Goal: Task Accomplishment & Management: Complete application form

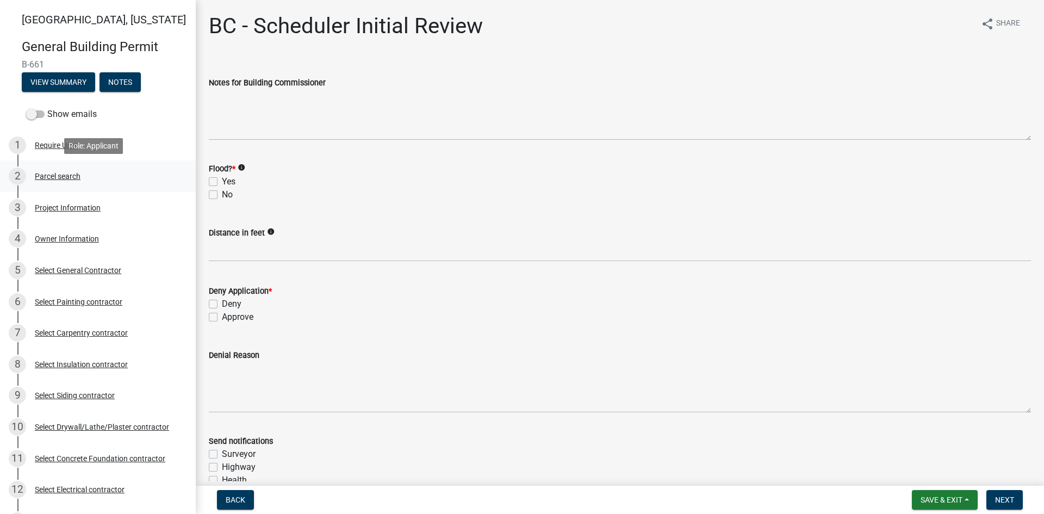
click at [58, 172] on div "Parcel search" at bounding box center [58, 176] width 46 height 8
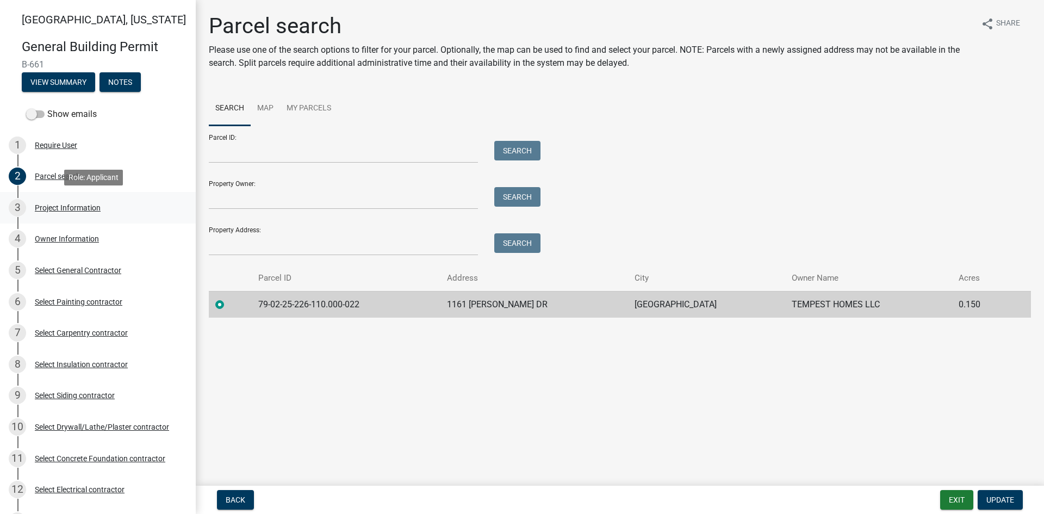
click at [53, 205] on div "Project Information" at bounding box center [68, 208] width 66 height 8
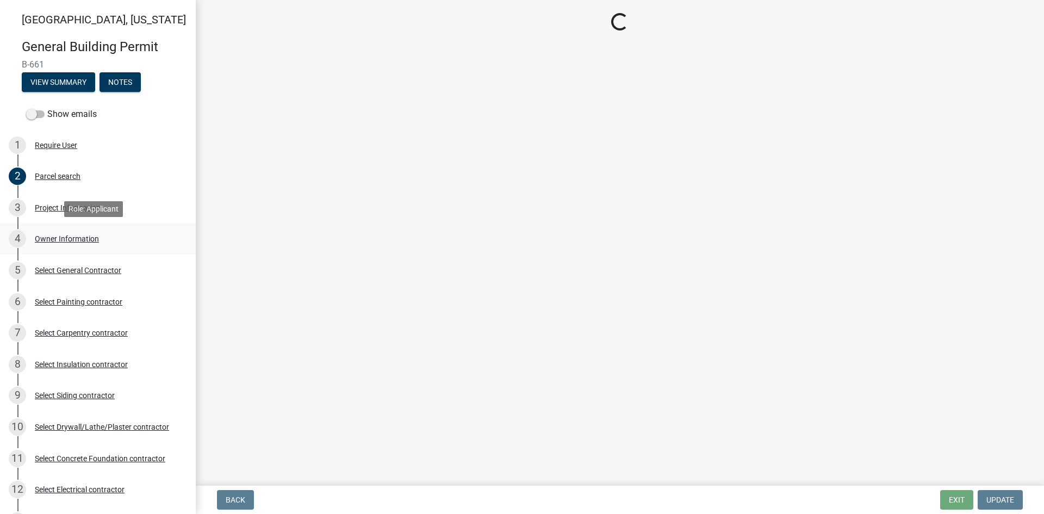
select select "f62e9ec7-2ce1-40c9-9d70-ac6e7ddc5d7c"
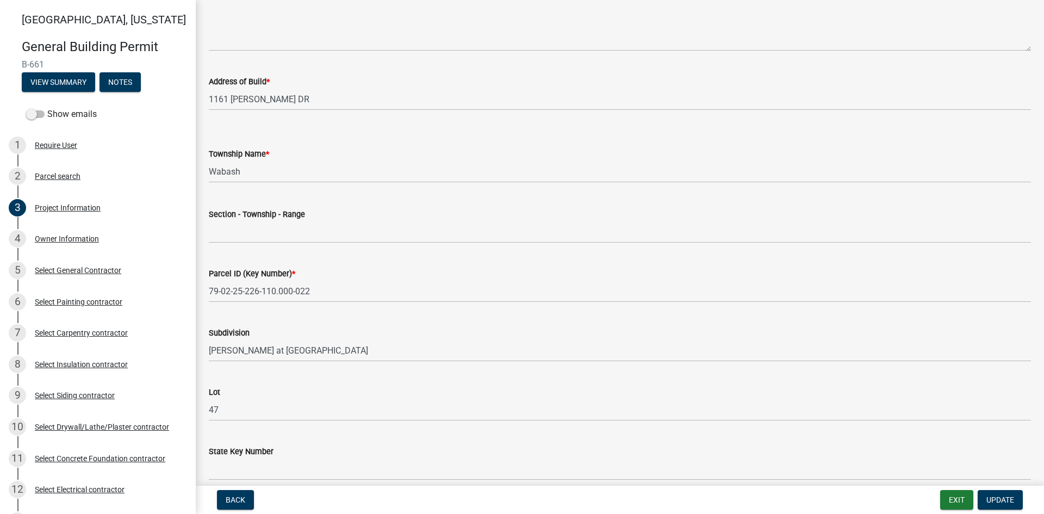
scroll to position [435, 0]
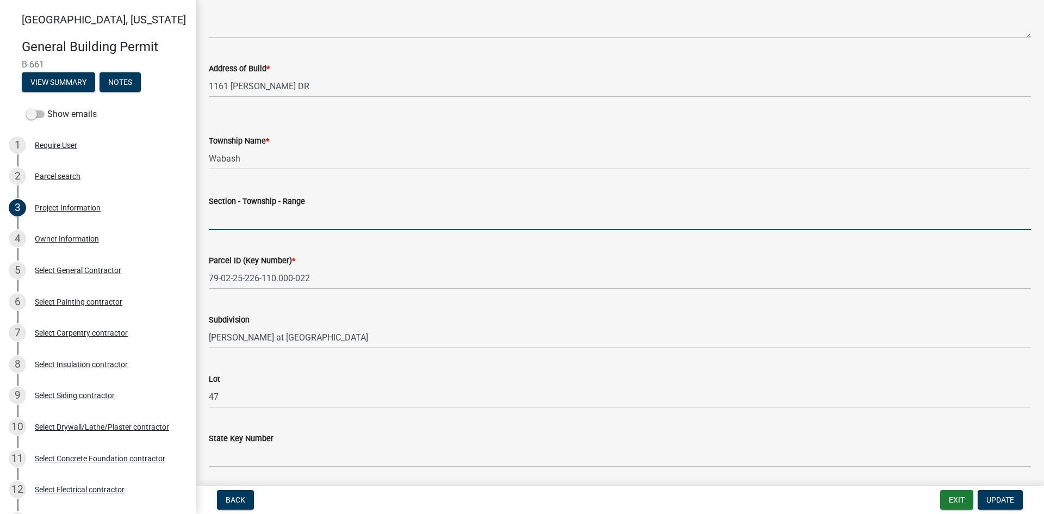
click at [236, 215] on input "Section - Township - Range" at bounding box center [620, 219] width 822 height 22
type input "25-24-5"
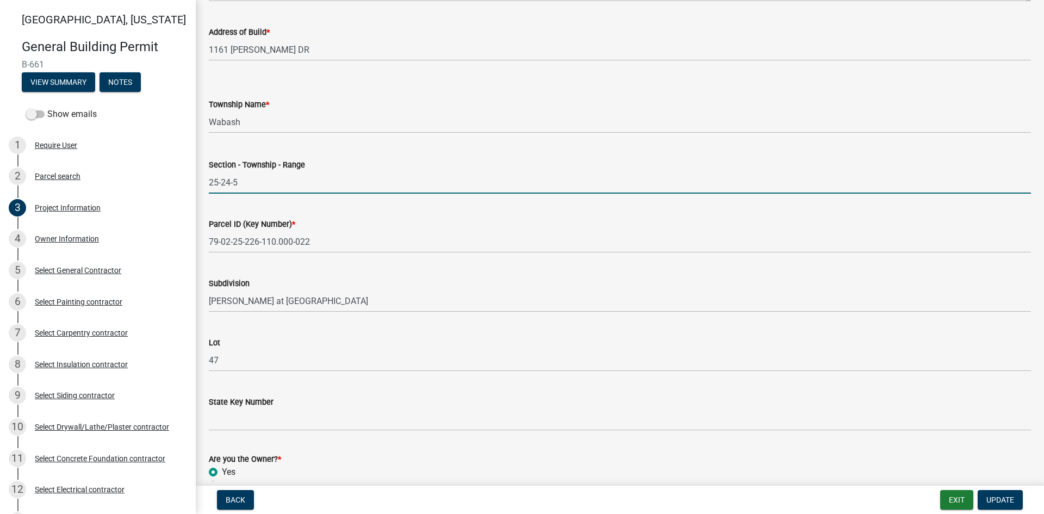
scroll to position [534, 0]
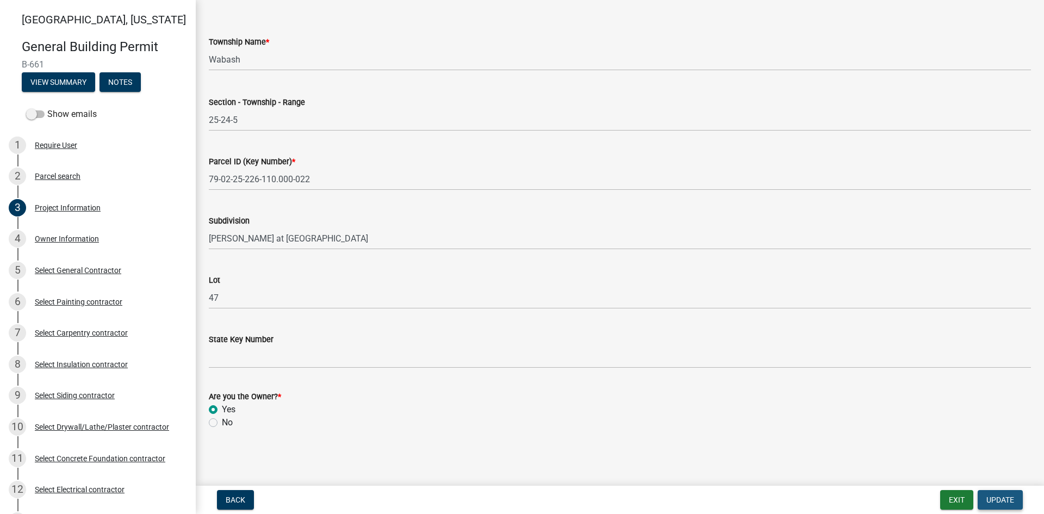
click at [989, 496] on span "Update" at bounding box center [1000, 499] width 28 height 9
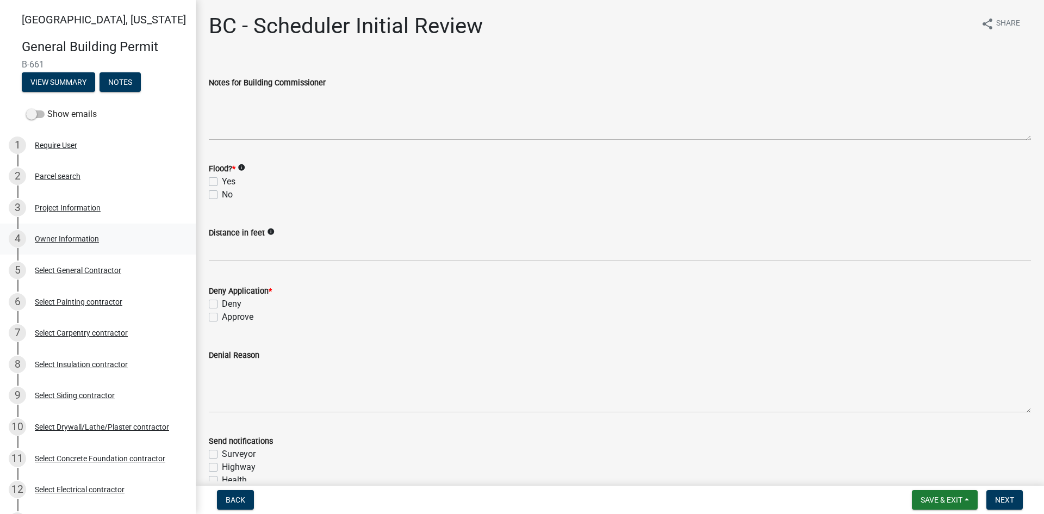
click at [73, 238] on div "Owner Information" at bounding box center [67, 239] width 64 height 8
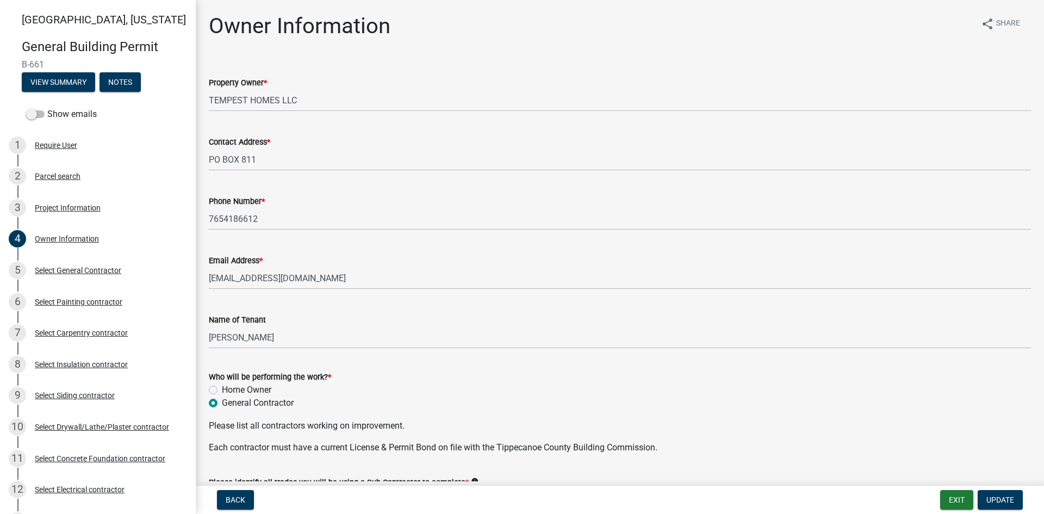
scroll to position [321, 0]
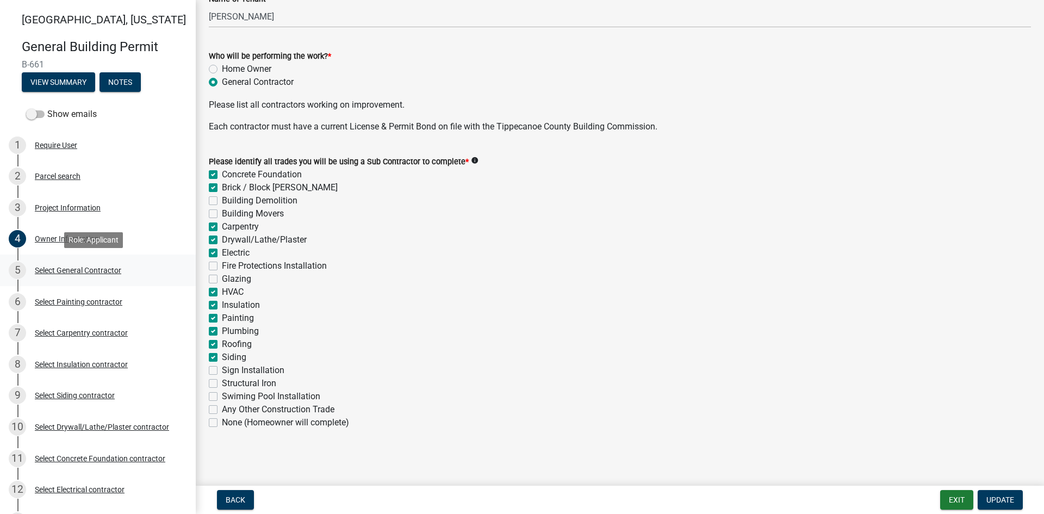
click at [78, 266] on div "Select General Contractor" at bounding box center [78, 270] width 86 height 8
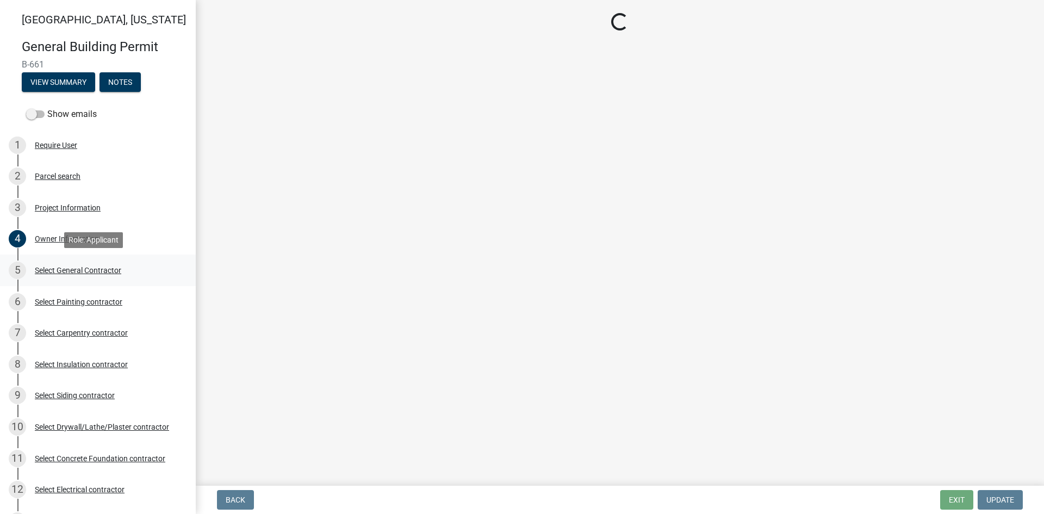
scroll to position [0, 0]
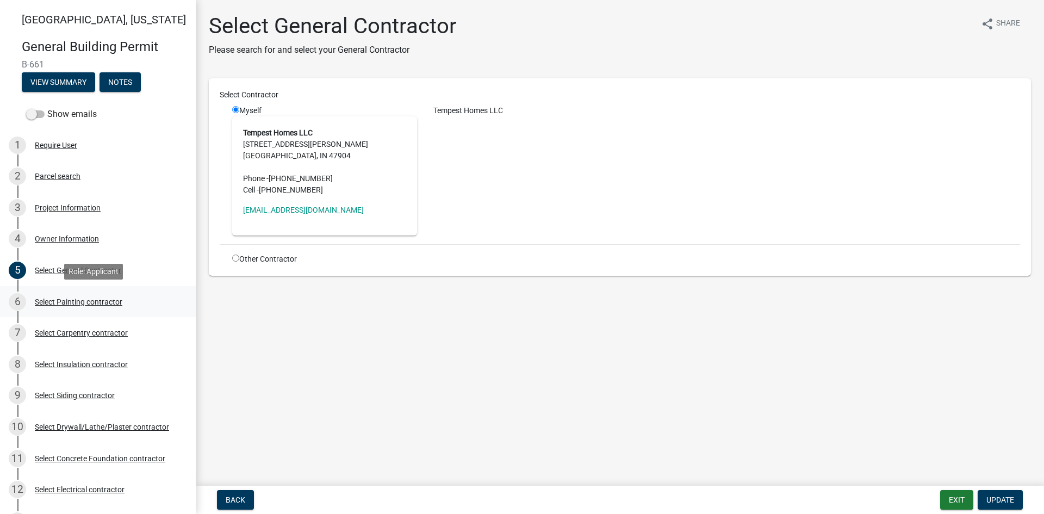
click at [56, 296] on div "6 Select Painting contractor" at bounding box center [94, 301] width 170 height 17
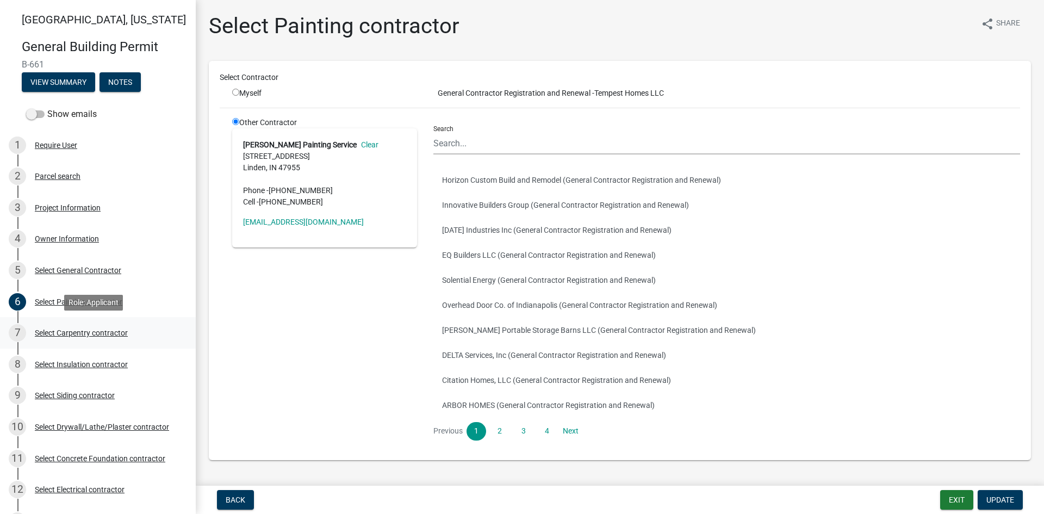
click at [56, 332] on div "Select Carpentry contractor" at bounding box center [81, 333] width 93 height 8
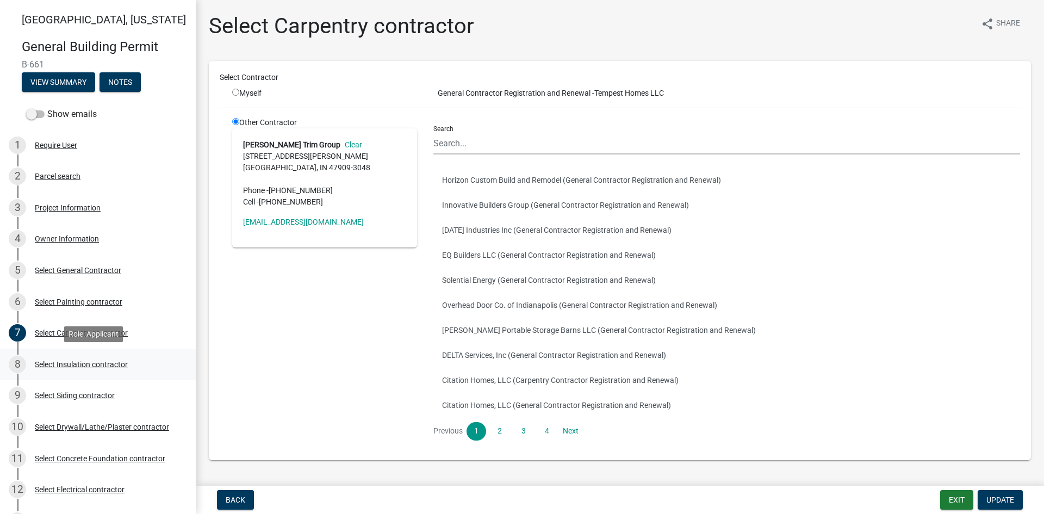
click at [61, 358] on div "8 Select Insulation contractor" at bounding box center [94, 364] width 170 height 17
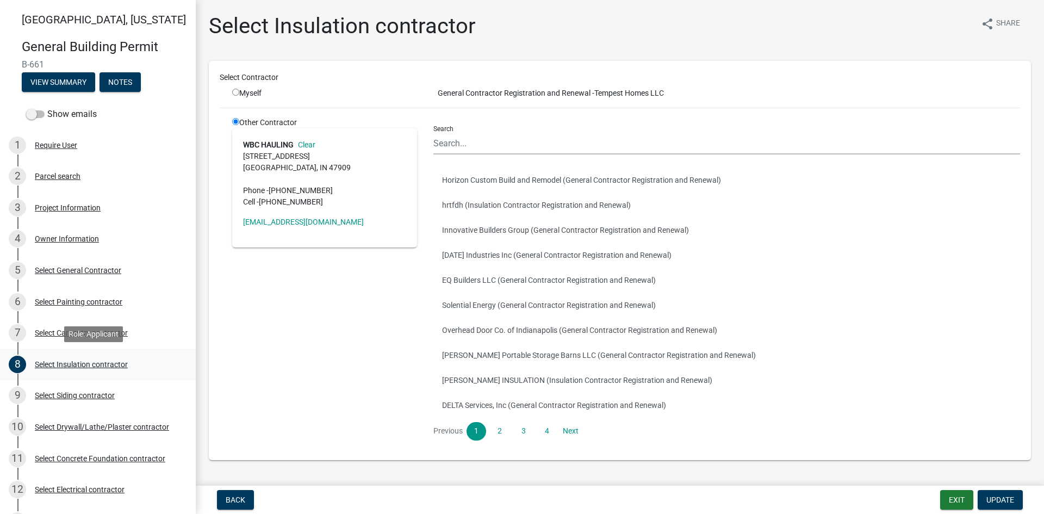
click at [65, 362] on div "Select Insulation contractor" at bounding box center [81, 364] width 93 height 8
click at [61, 396] on div "Select Siding contractor" at bounding box center [75, 395] width 80 height 8
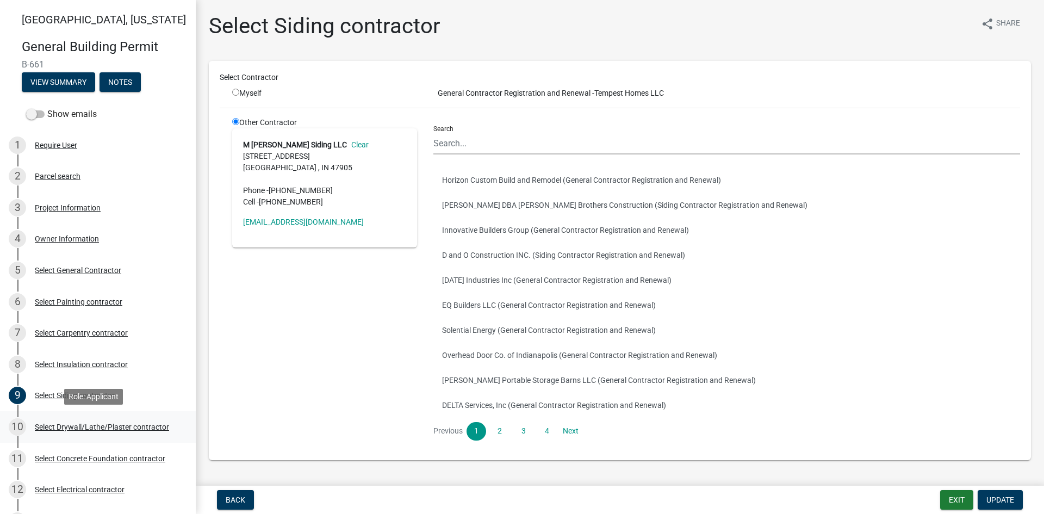
click at [80, 420] on div "10 Select Drywall/Lathe/Plaster contractor" at bounding box center [94, 426] width 170 height 17
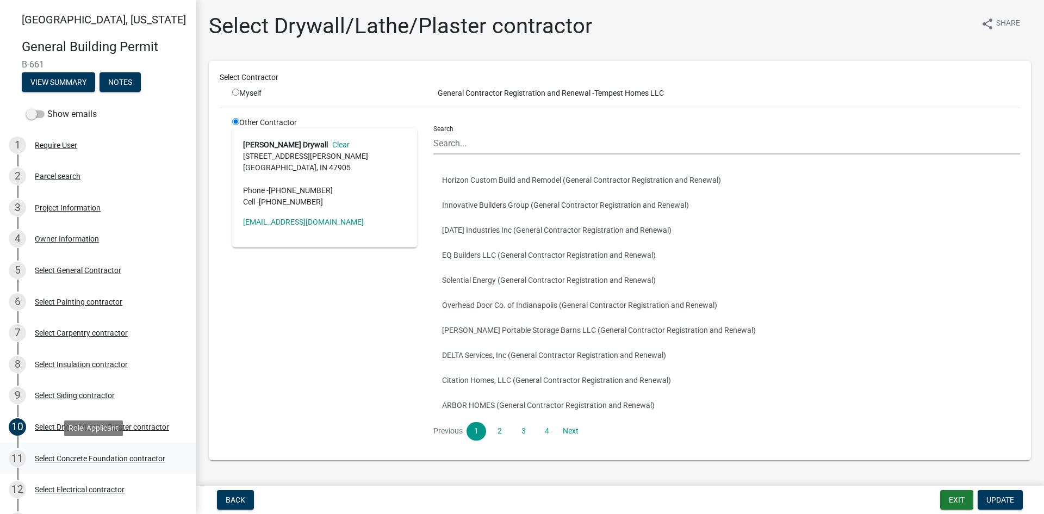
click at [97, 460] on div "Select Concrete Foundation contractor" at bounding box center [100, 458] width 130 height 8
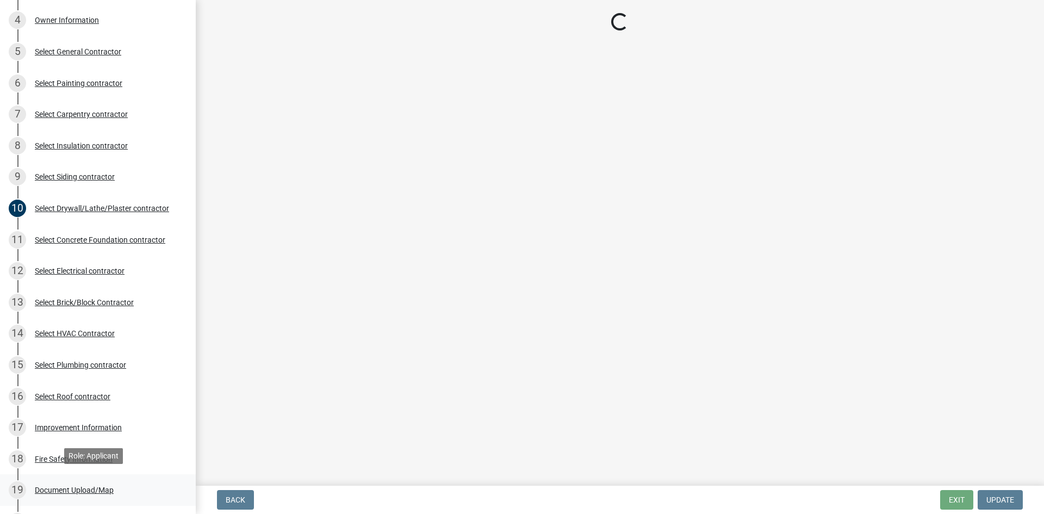
scroll to position [272, 0]
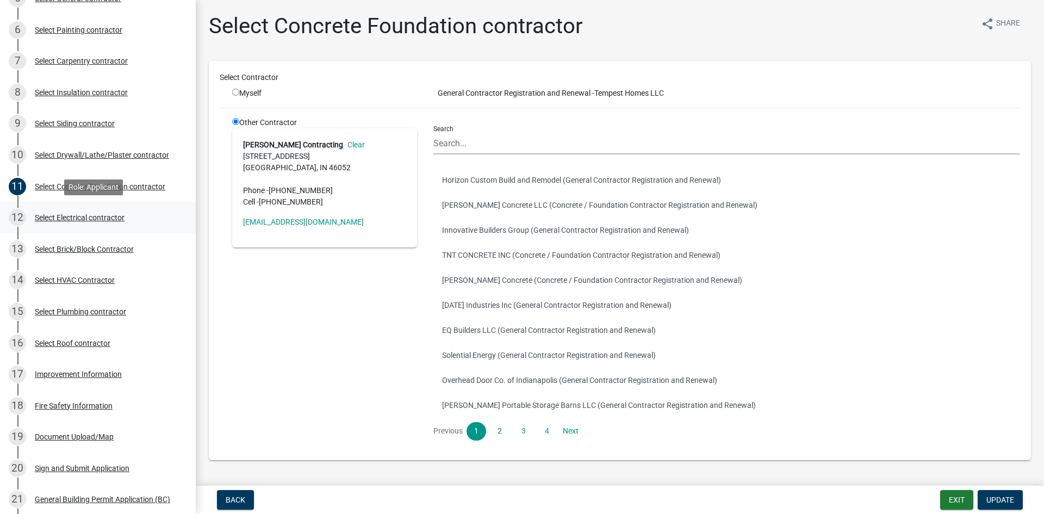
click at [78, 218] on div "Select Electrical contractor" at bounding box center [80, 218] width 90 height 8
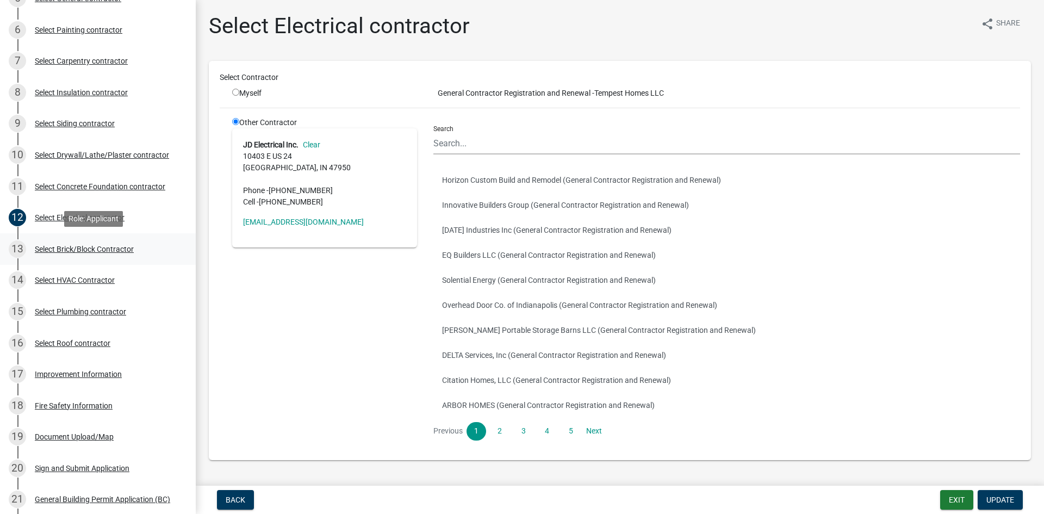
click at [79, 250] on div "Select Brick/Block Contractor" at bounding box center [84, 249] width 99 height 8
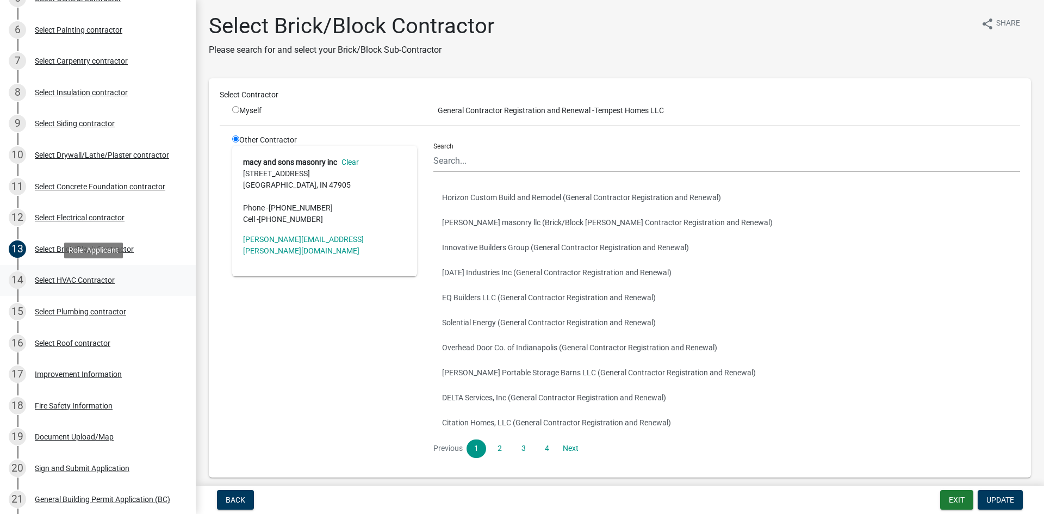
click at [84, 283] on div "Select HVAC Contractor" at bounding box center [75, 280] width 80 height 8
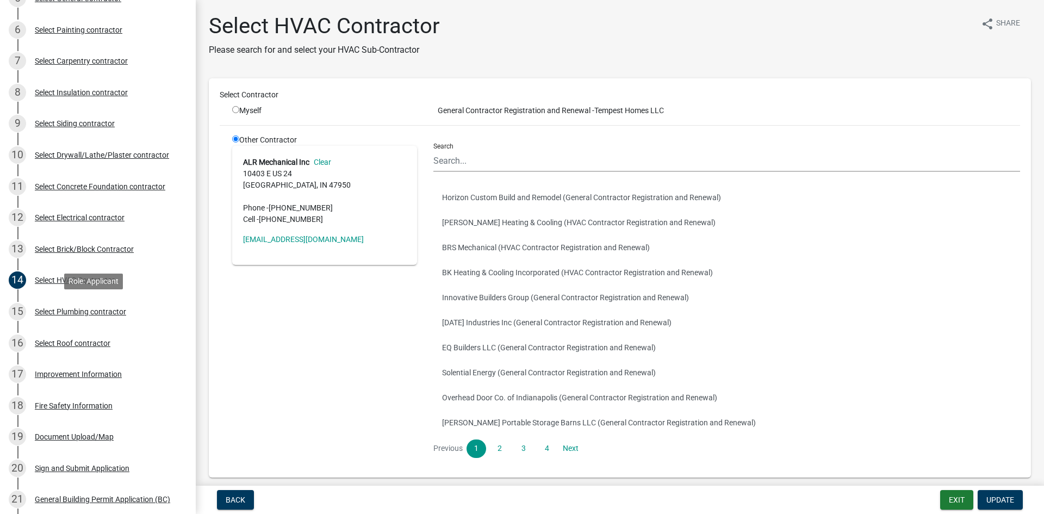
click at [92, 309] on div "Select Plumbing contractor" at bounding box center [80, 312] width 91 height 8
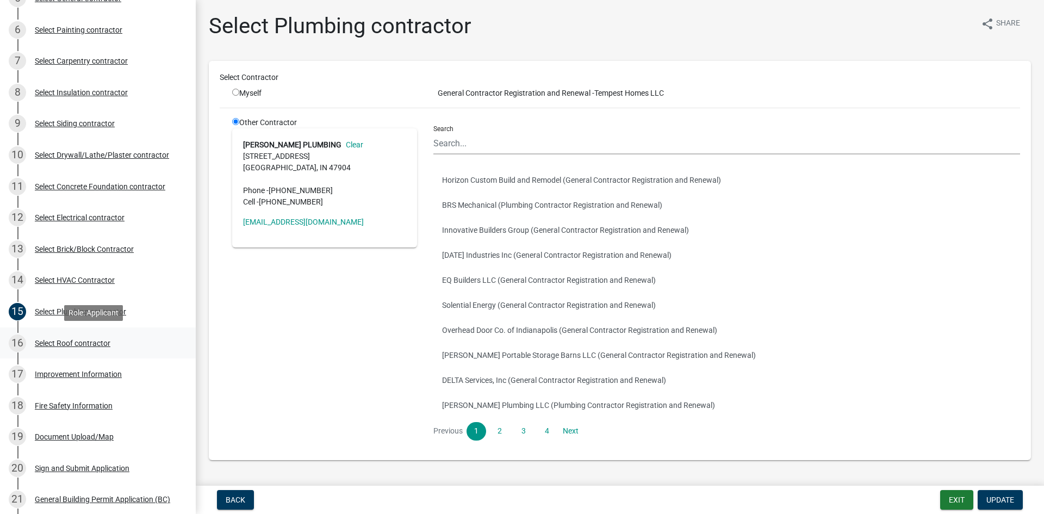
click at [101, 342] on div "Select Roof contractor" at bounding box center [73, 343] width 76 height 8
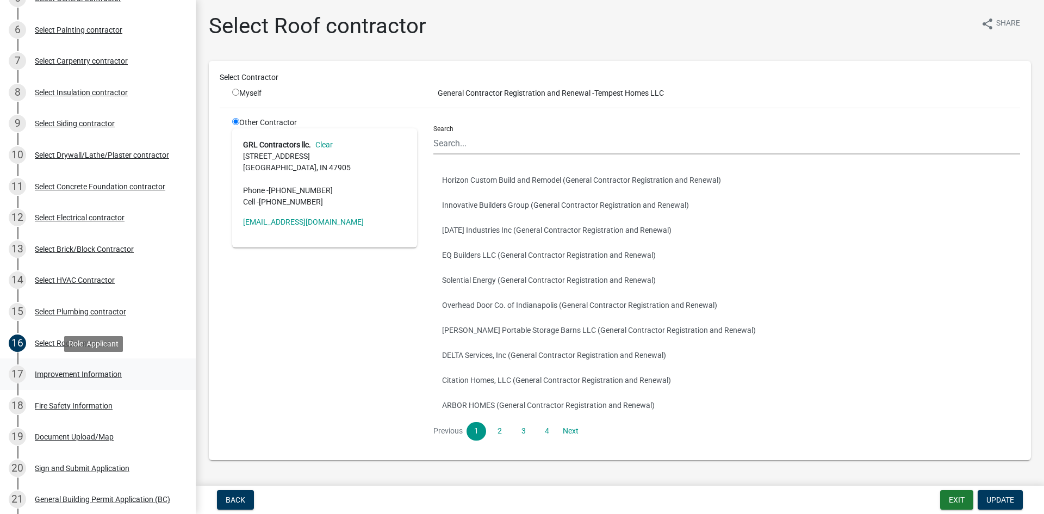
click at [92, 371] on div "Improvement Information" at bounding box center [78, 374] width 87 height 8
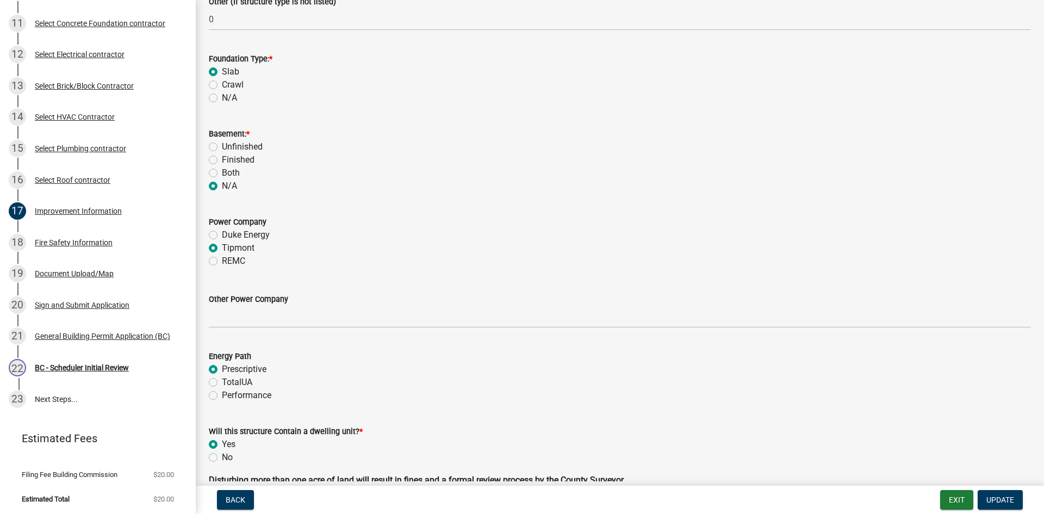
scroll to position [1087, 0]
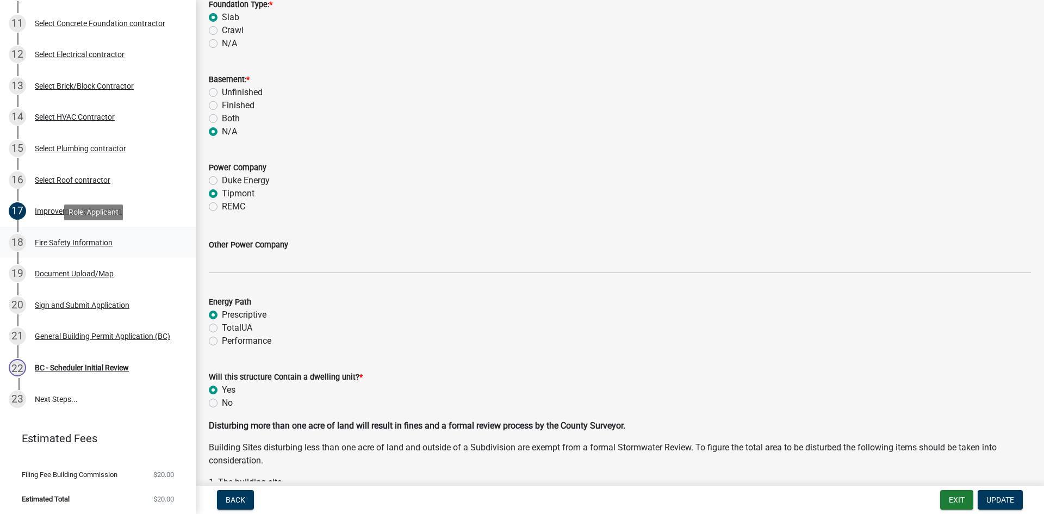
click at [58, 244] on div "Fire Safety Information" at bounding box center [74, 243] width 78 height 8
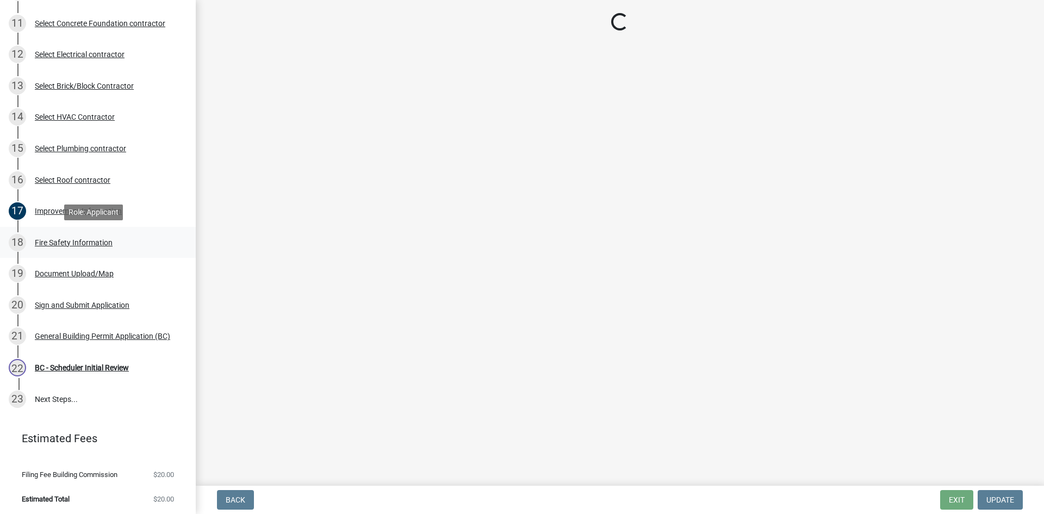
scroll to position [0, 0]
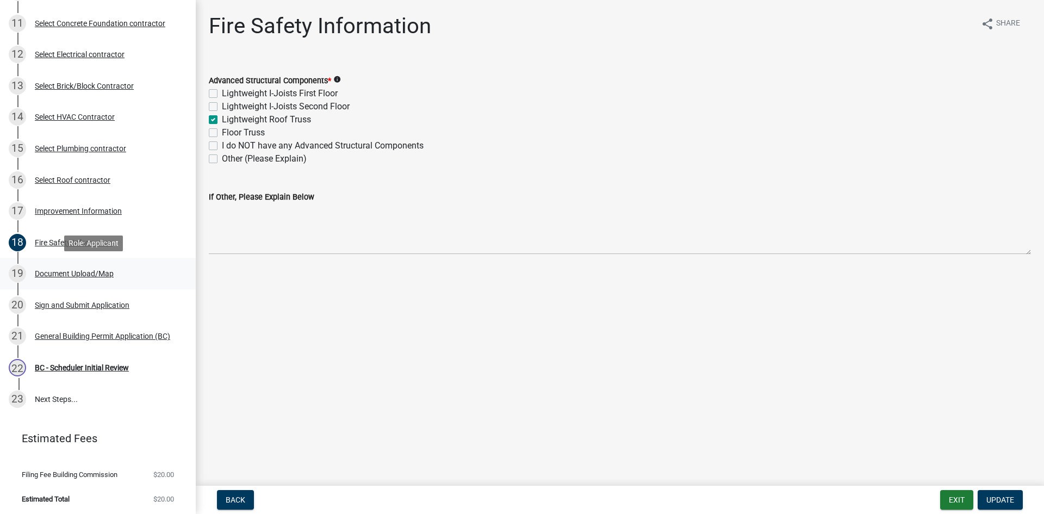
click at [77, 276] on div "Document Upload/Map" at bounding box center [74, 274] width 79 height 8
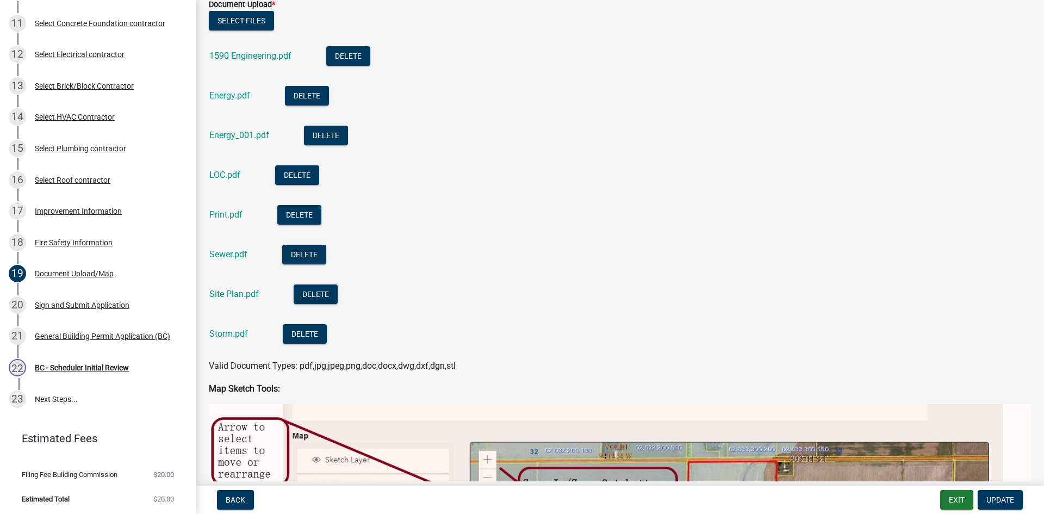
scroll to position [326, 0]
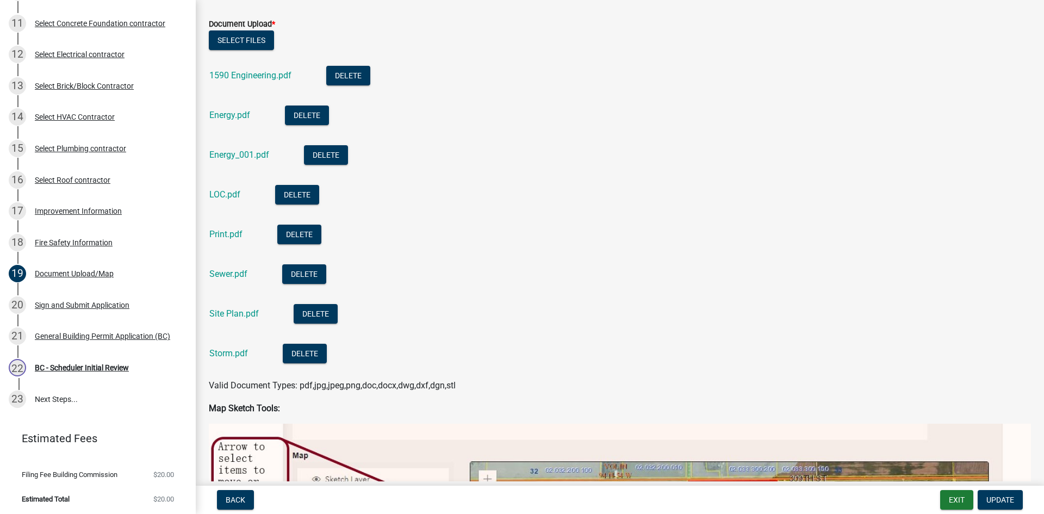
click at [239, 70] on div "1590 Engineering.pdf" at bounding box center [258, 77] width 99 height 22
click at [239, 72] on link "1590 Engineering.pdf" at bounding box center [250, 75] width 82 height 10
click at [226, 117] on link "Energy.pdf" at bounding box center [229, 115] width 41 height 10
click at [221, 155] on link "Energy_001.pdf" at bounding box center [239, 154] width 60 height 10
click at [226, 117] on link "Energy.pdf" at bounding box center [229, 115] width 41 height 10
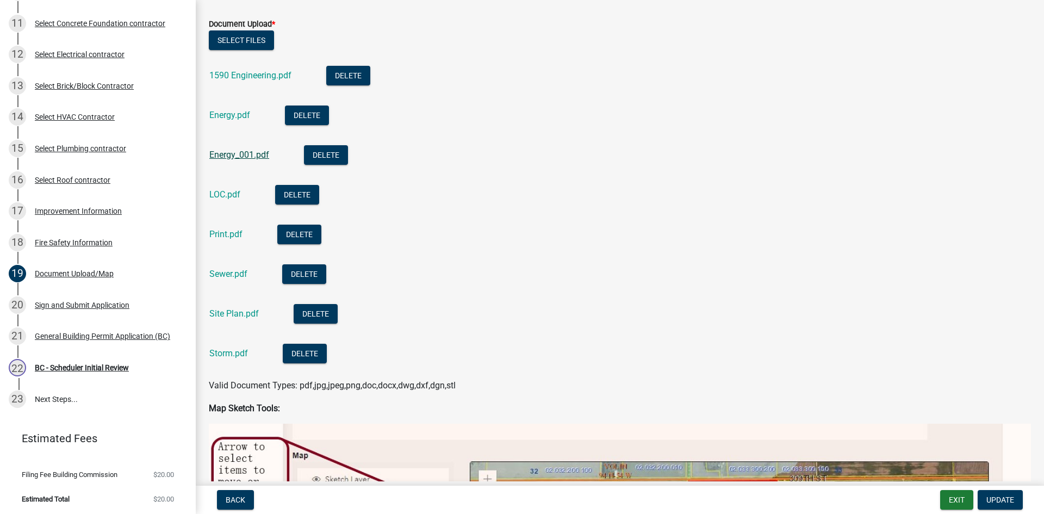
click at [232, 155] on link "Energy_001.pdf" at bounding box center [239, 154] width 60 height 10
click at [332, 157] on button "Delete" at bounding box center [326, 155] width 44 height 20
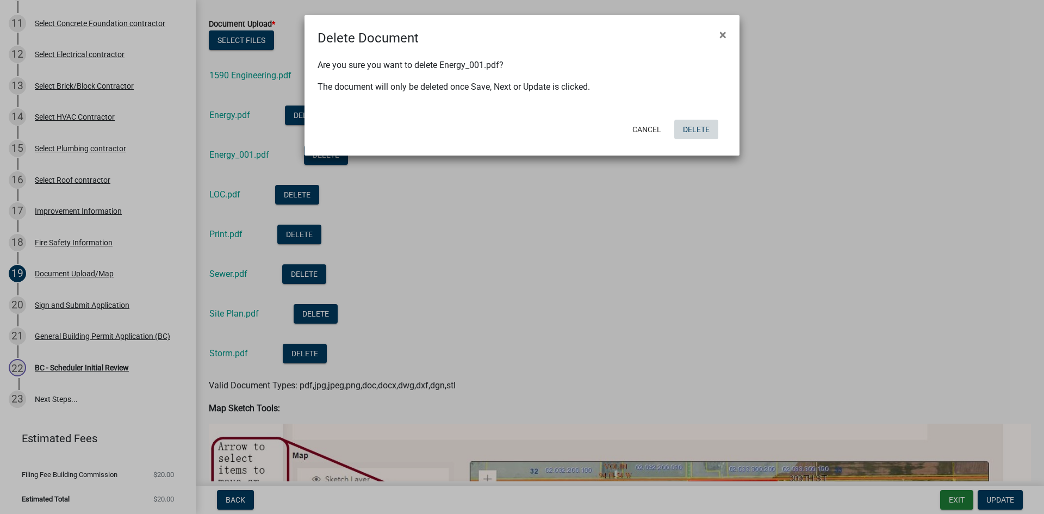
click at [709, 126] on button "Delete" at bounding box center [696, 130] width 44 height 20
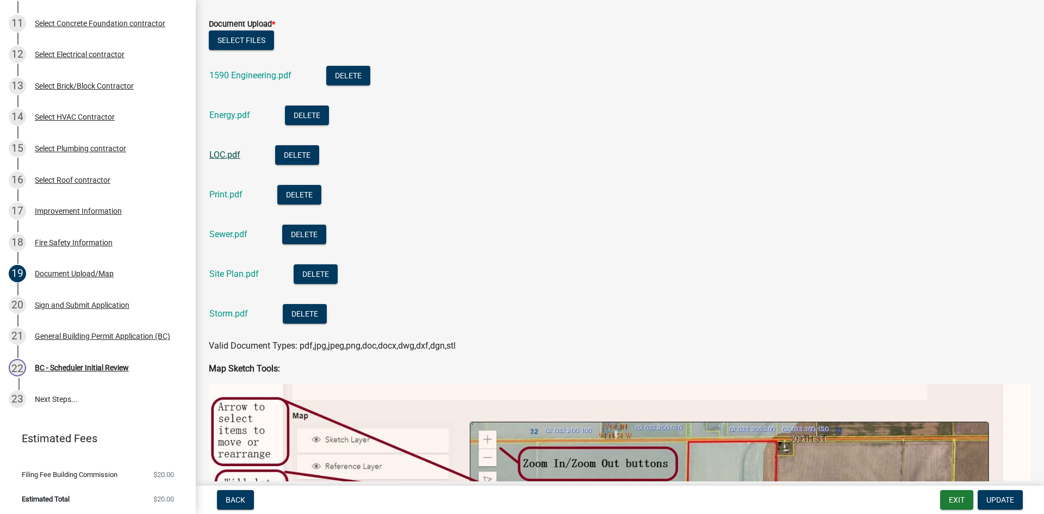
click at [215, 153] on link "LOC.pdf" at bounding box center [224, 154] width 31 height 10
click at [220, 233] on link "Sewer.pdf" at bounding box center [228, 234] width 38 height 10
click at [222, 270] on link "Site Plan.pdf" at bounding box center [233, 274] width 49 height 10
click at [227, 314] on link "Storm.pdf" at bounding box center [228, 313] width 39 height 10
click at [234, 196] on link "Print.pdf" at bounding box center [225, 194] width 33 height 10
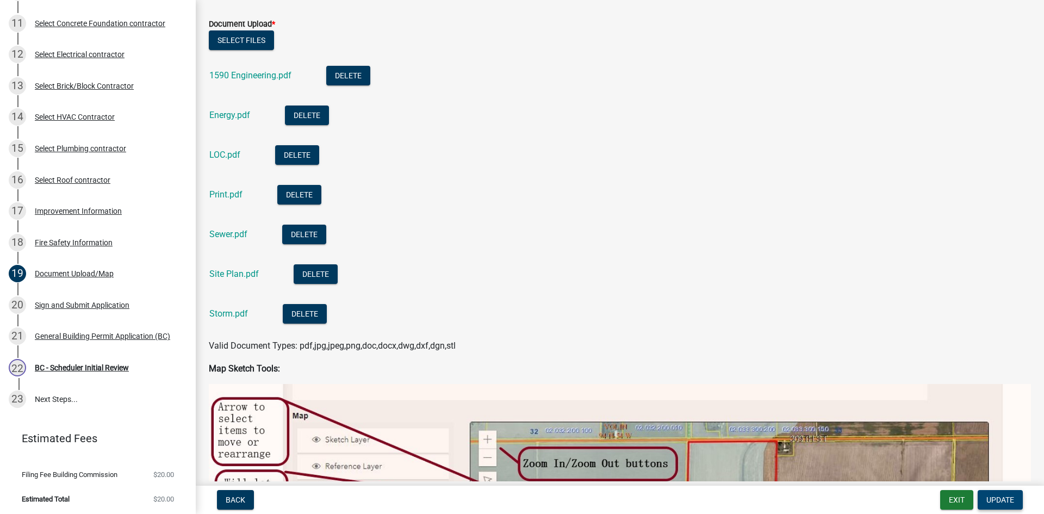
click at [999, 503] on span "Update" at bounding box center [1000, 499] width 28 height 9
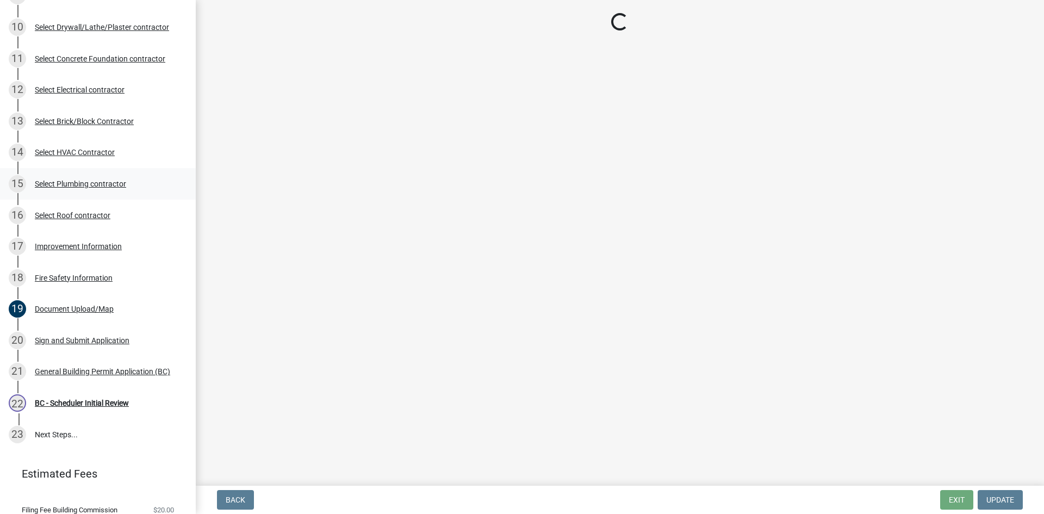
scroll to position [381, 0]
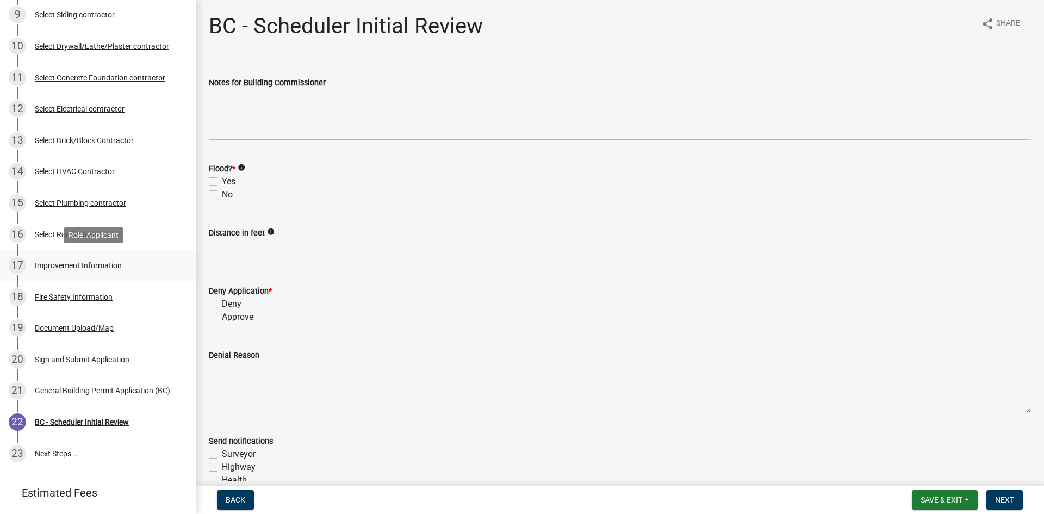
click at [70, 259] on div "17 Improvement Information" at bounding box center [94, 265] width 170 height 17
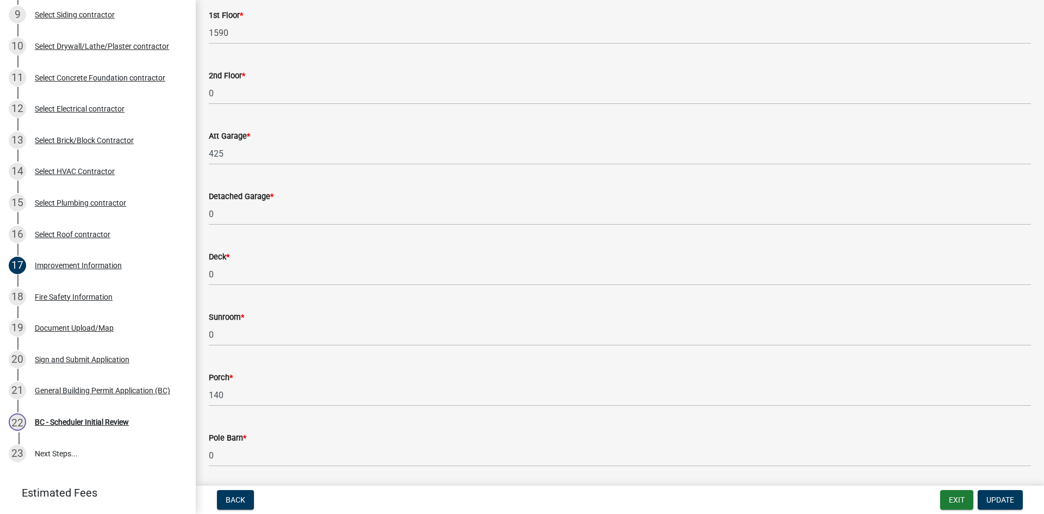
scroll to position [326, 0]
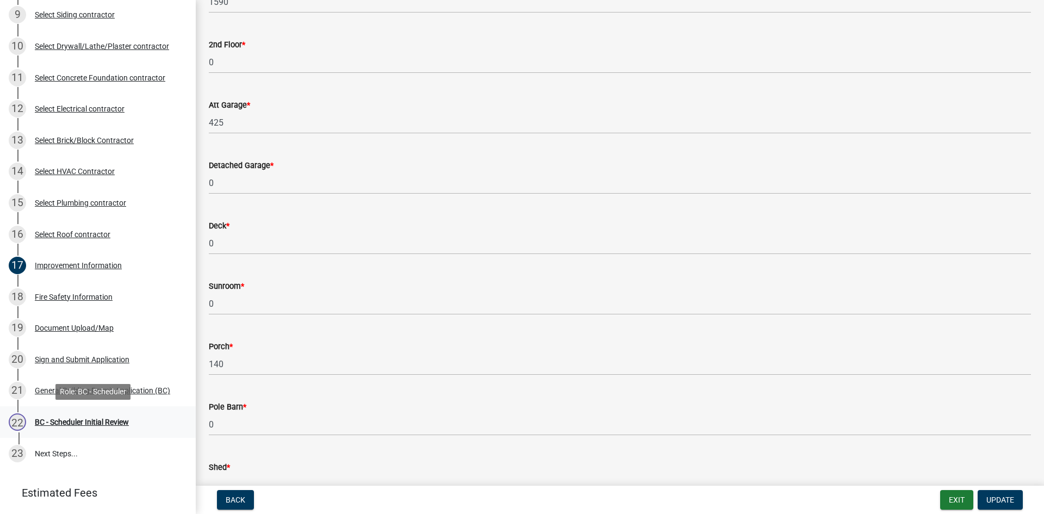
click at [65, 423] on div "BC - Scheduler Initial Review" at bounding box center [82, 422] width 94 height 8
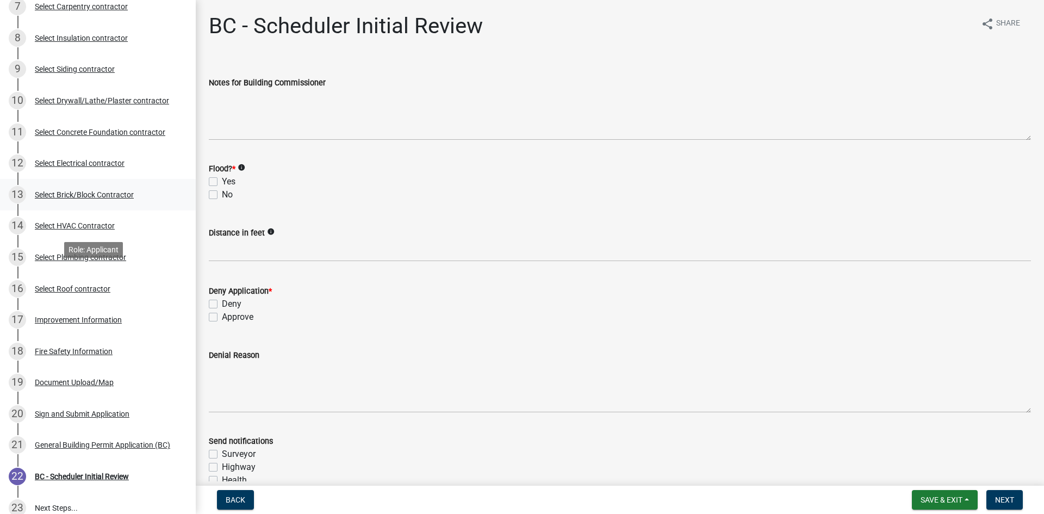
scroll to position [0, 0]
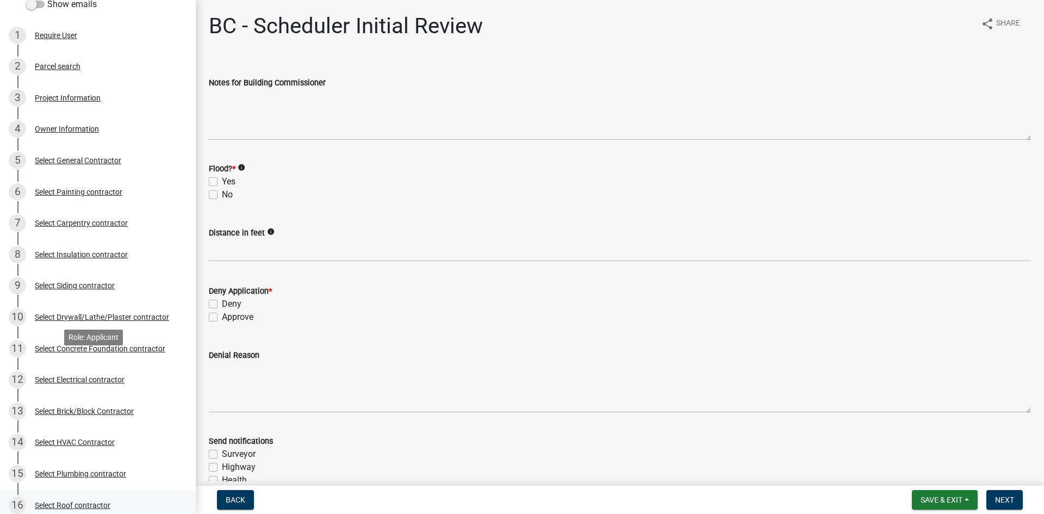
scroll to position [326, 0]
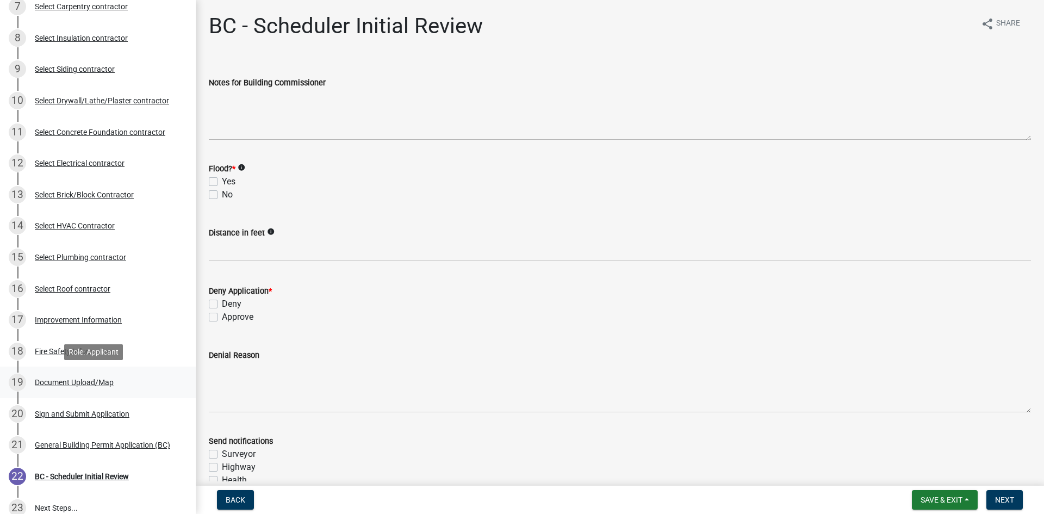
click at [60, 379] on div "Document Upload/Map" at bounding box center [74, 382] width 79 height 8
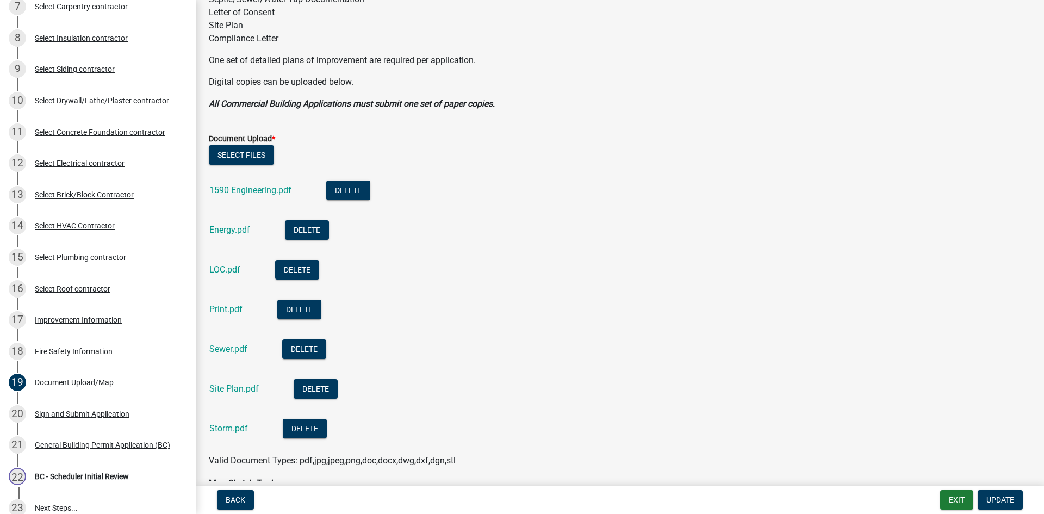
scroll to position [272, 0]
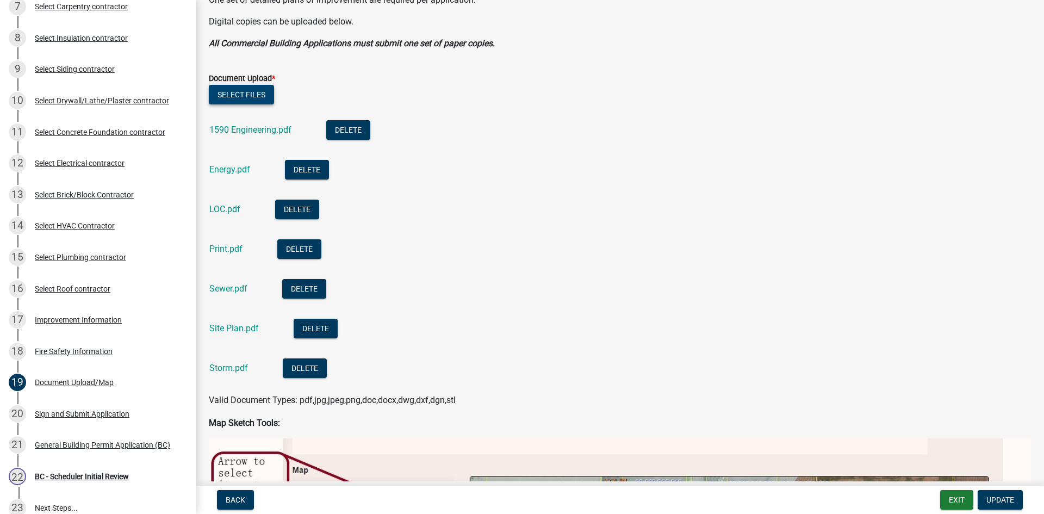
click at [244, 91] on button "Select files" at bounding box center [241, 95] width 65 height 20
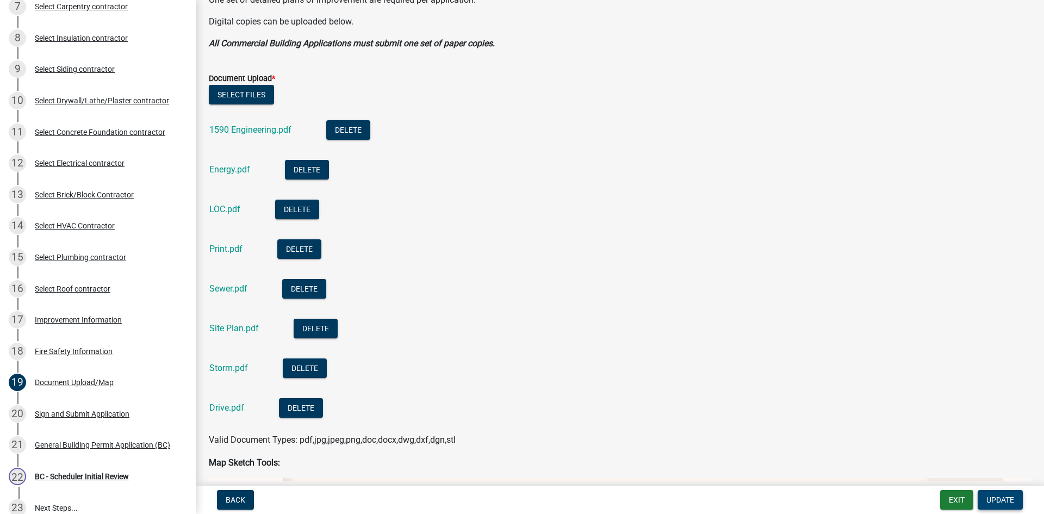
click at [1006, 499] on span "Update" at bounding box center [1000, 499] width 28 height 9
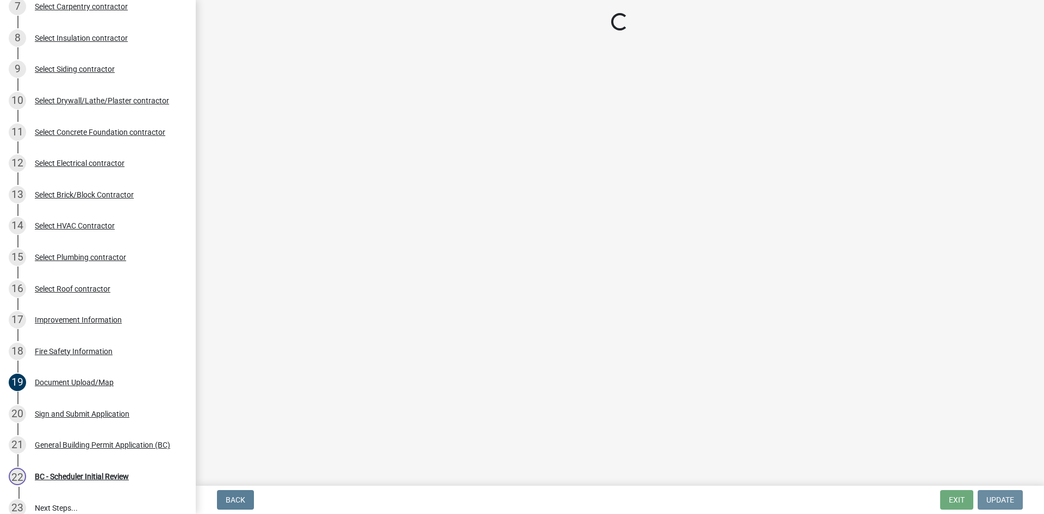
scroll to position [0, 0]
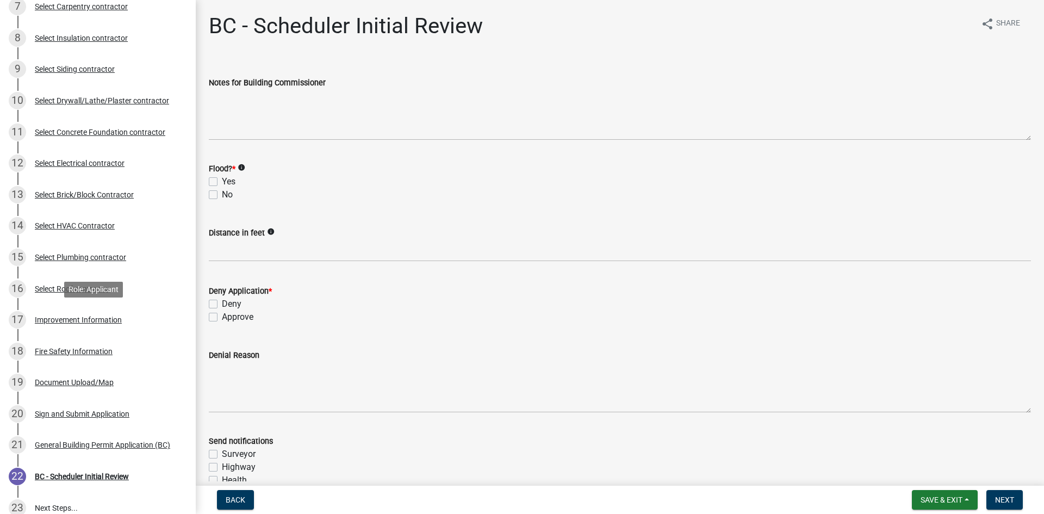
click at [80, 318] on div "Improvement Information" at bounding box center [78, 320] width 87 height 8
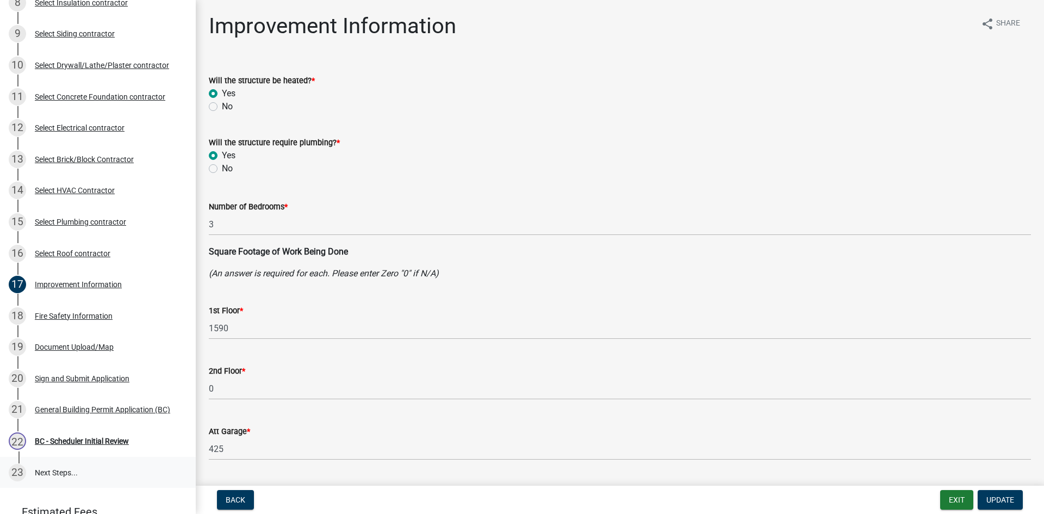
scroll to position [381, 0]
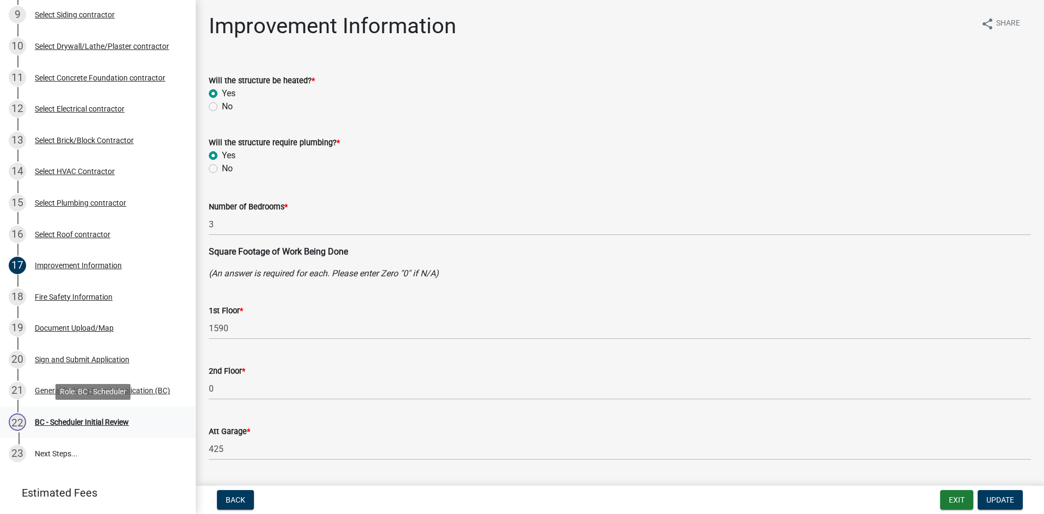
click at [89, 418] on div "BC - Scheduler Initial Review" at bounding box center [82, 422] width 94 height 8
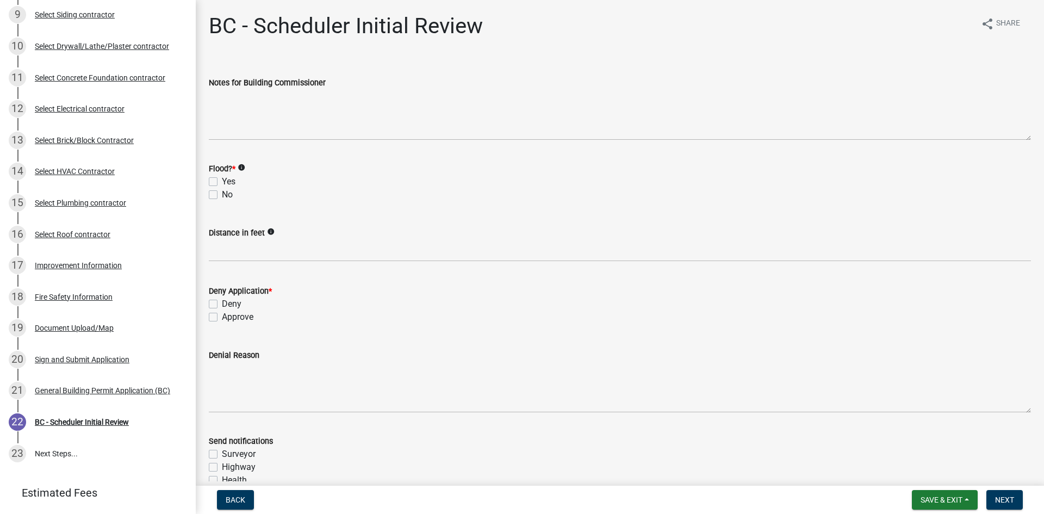
scroll to position [54, 0]
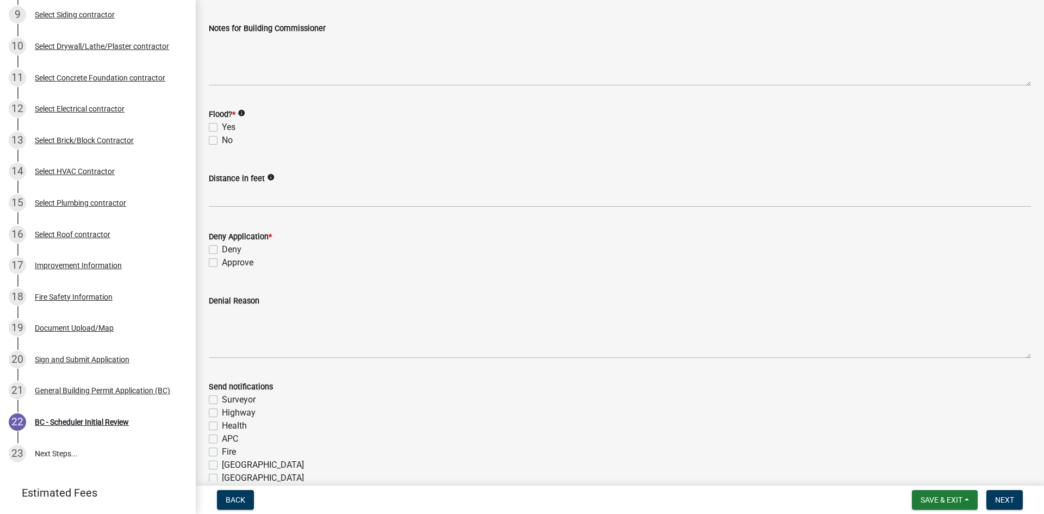
drag, startPoint x: 213, startPoint y: 137, endPoint x: 230, endPoint y: 178, distance: 45.0
click at [222, 140] on label "No" at bounding box center [227, 140] width 11 height 13
click at [222, 140] on input "No" at bounding box center [225, 137] width 7 height 7
checkbox input "true"
checkbox input "false"
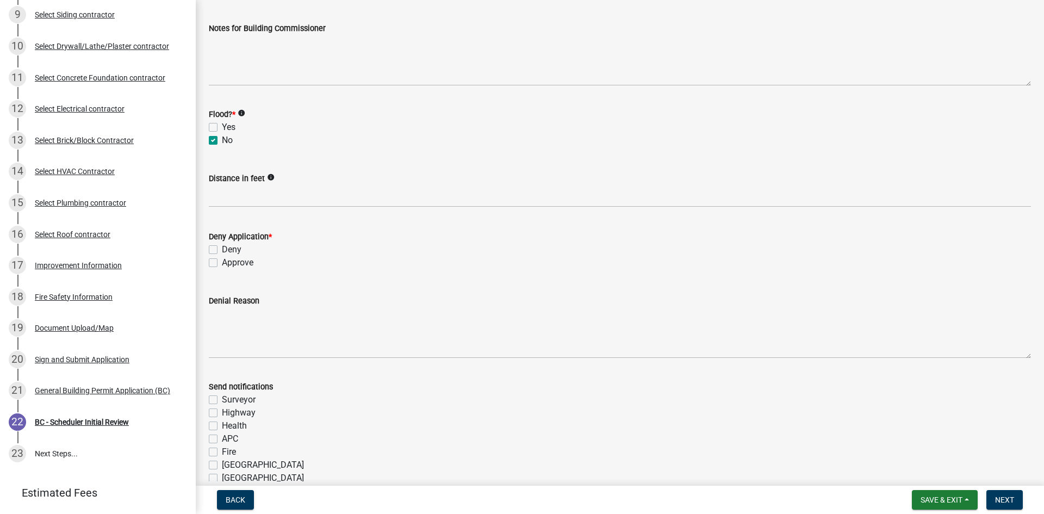
checkbox input "true"
click at [222, 264] on label "Approve" at bounding box center [238, 262] width 32 height 13
click at [222, 263] on input "Approve" at bounding box center [225, 259] width 7 height 7
checkbox input "true"
checkbox input "false"
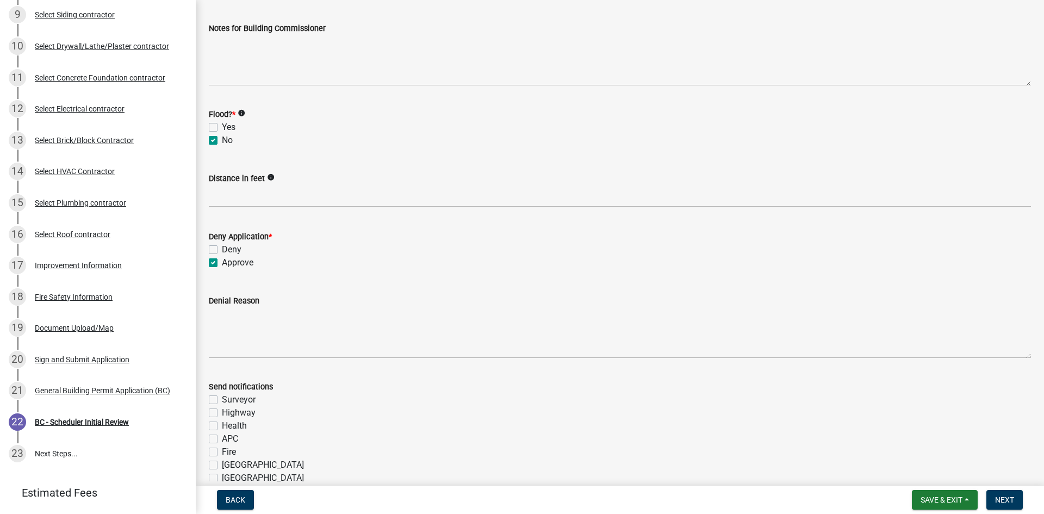
checkbox input "true"
drag, startPoint x: 213, startPoint y: 451, endPoint x: 245, endPoint y: 447, distance: 31.8
click at [222, 451] on label "Fire" at bounding box center [229, 451] width 14 height 13
click at [222, 451] on input "Fire" at bounding box center [225, 448] width 7 height 7
checkbox input "true"
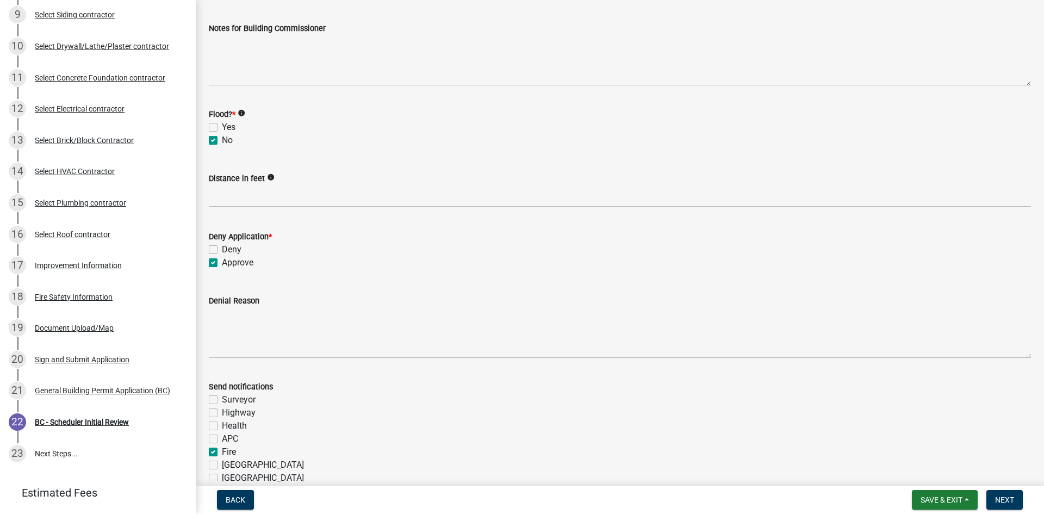
checkbox input "false"
checkbox input "true"
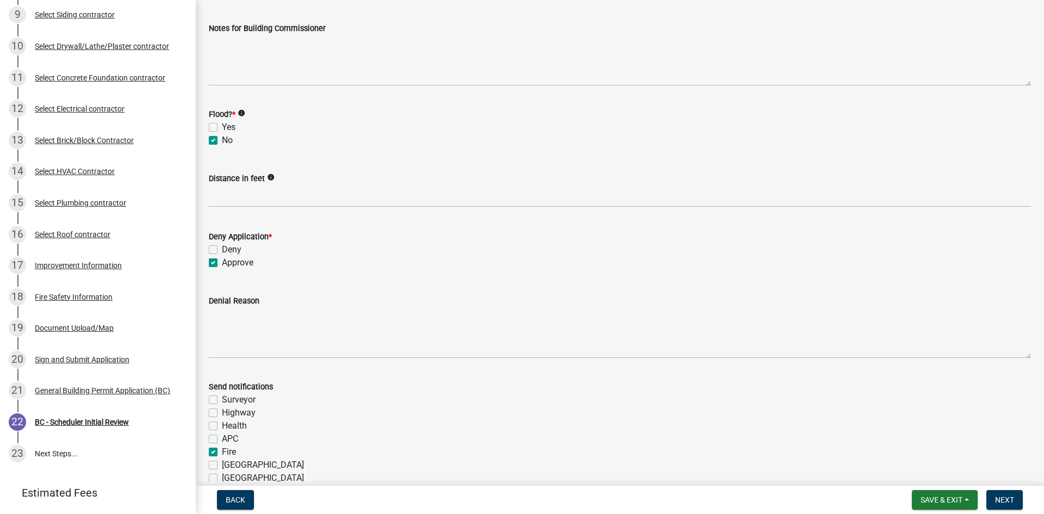
checkbox input "false"
click at [1010, 502] on span "Next" at bounding box center [1004, 499] width 19 height 9
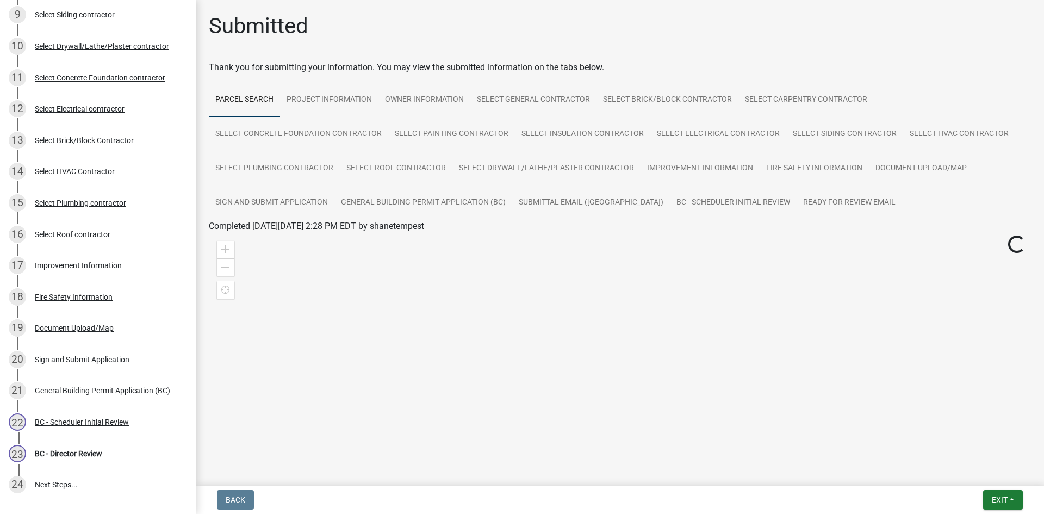
scroll to position [412, 0]
